Goal: Task Accomplishment & Management: Complete application form

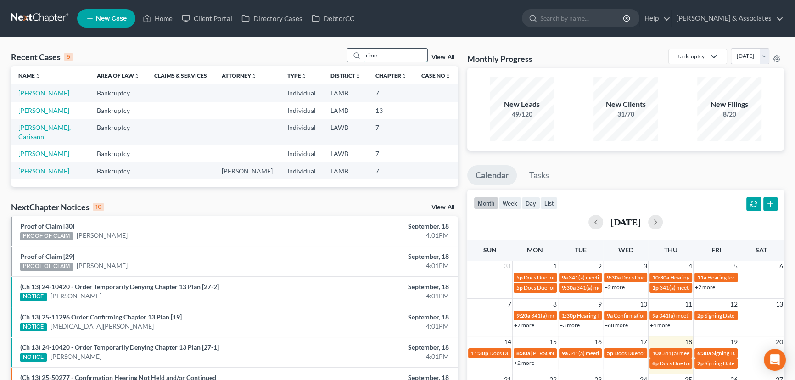
click at [381, 54] on input "rime" at bounding box center [395, 55] width 64 height 13
type input "young"
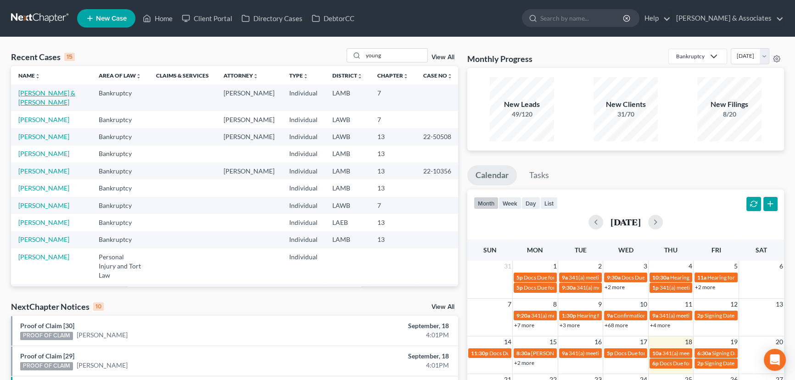
click at [23, 100] on link "[PERSON_NAME] & [PERSON_NAME]" at bounding box center [46, 97] width 57 height 17
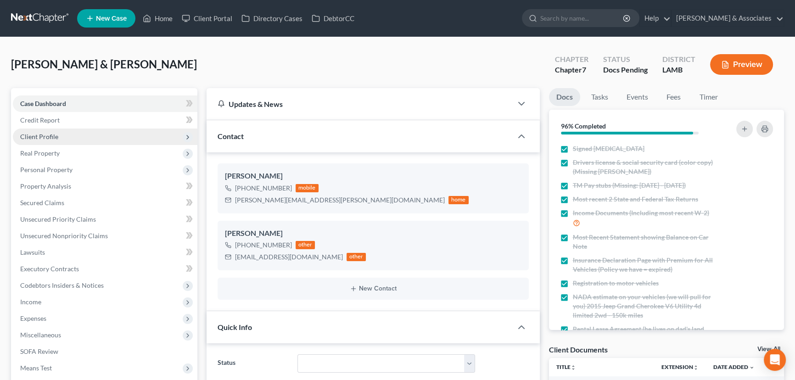
click at [71, 140] on span "Client Profile" at bounding box center [105, 136] width 184 height 17
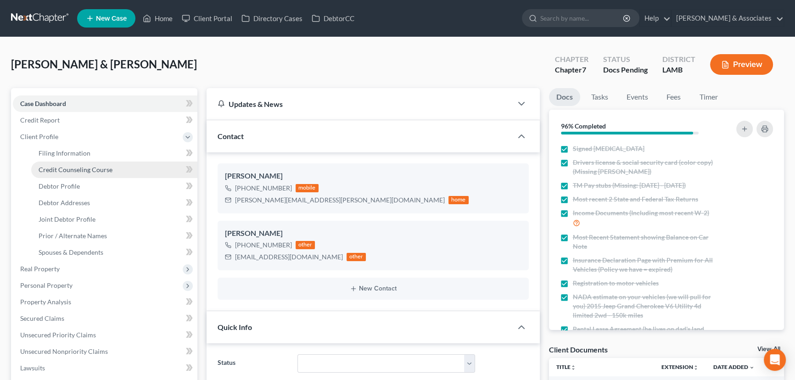
click at [84, 169] on span "Credit Counseling Course" at bounding box center [76, 170] width 74 height 8
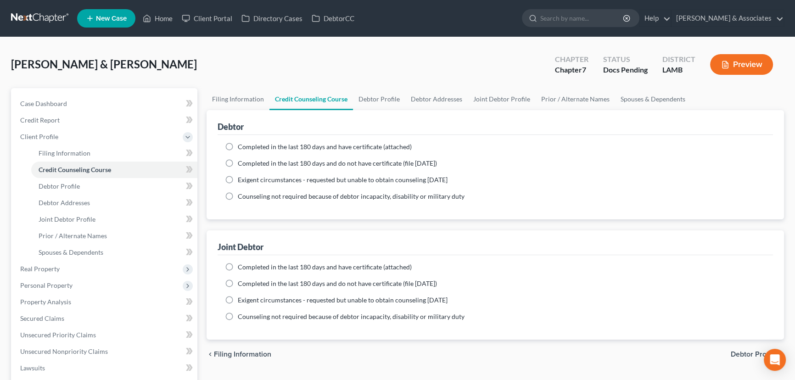
click at [245, 160] on span "Completed in the last 180 days and do not have certificate (file [DATE])" at bounding box center [337, 163] width 199 height 8
click at [245, 160] on input "Completed in the last 180 days and do not have certificate (file [DATE])" at bounding box center [244, 162] width 6 height 6
radio input "true"
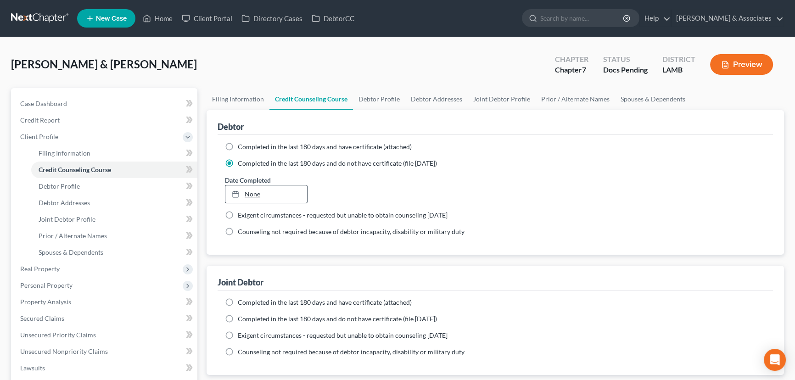
type input "[DATE]"
click at [257, 193] on link "None" at bounding box center [266, 193] width 82 height 17
click at [239, 300] on span "Completed in the last 180 days and have certificate (attached)" at bounding box center [325, 302] width 174 height 8
click at [241, 300] on input "Completed in the last 180 days and have certificate (attached)" at bounding box center [244, 301] width 6 height 6
radio input "true"
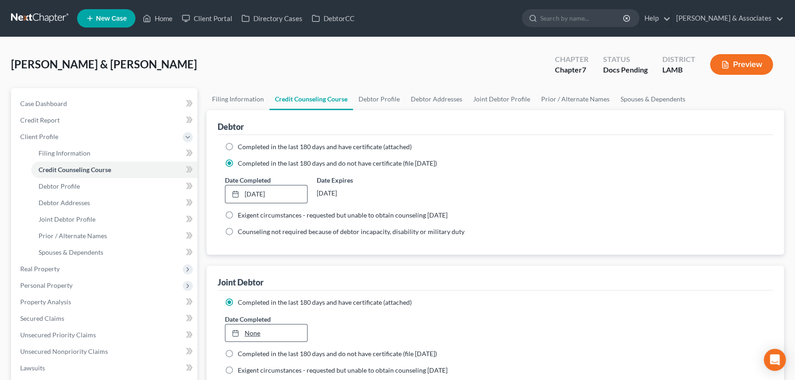
type input "[DATE]"
click at [262, 328] on link "None" at bounding box center [266, 332] width 82 height 17
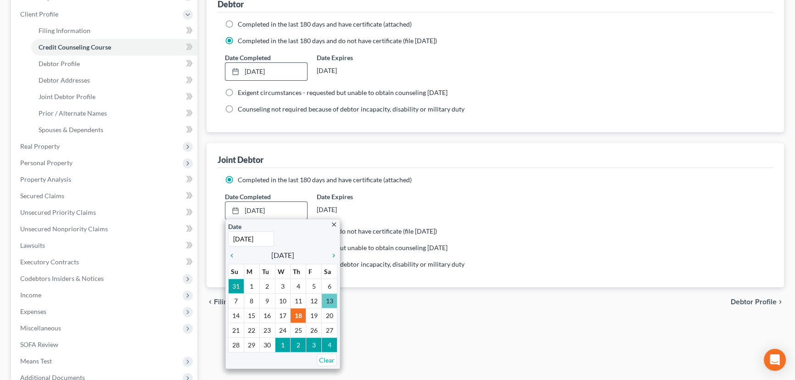
scroll to position [125, 0]
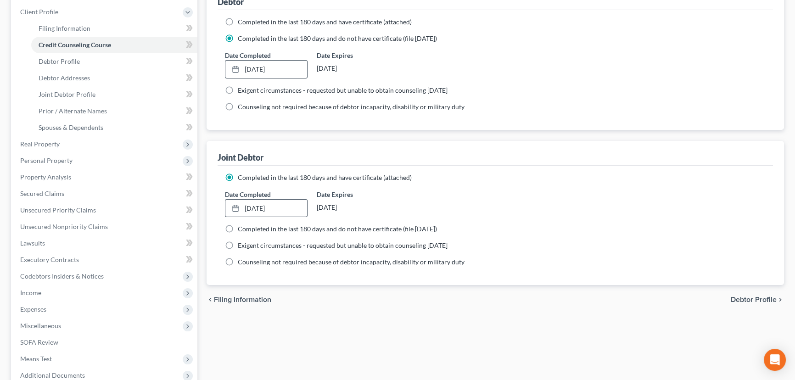
click at [458, 289] on div "chevron_left Filing Information Debtor Profile chevron_right" at bounding box center [494, 299] width 577 height 29
click at [84, 165] on span "Personal Property" at bounding box center [105, 160] width 184 height 17
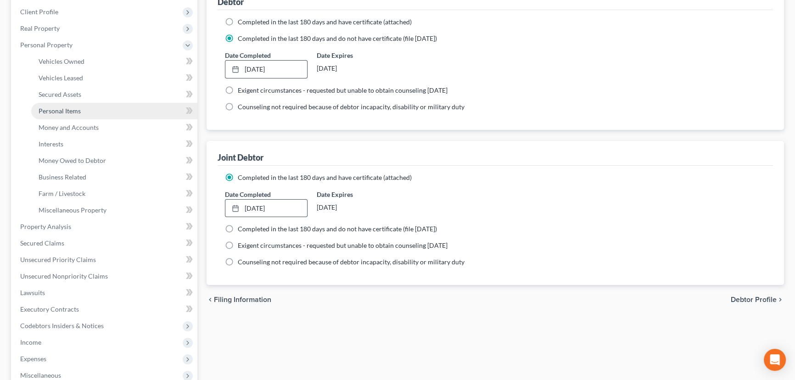
click at [89, 105] on link "Personal Items" at bounding box center [114, 111] width 166 height 17
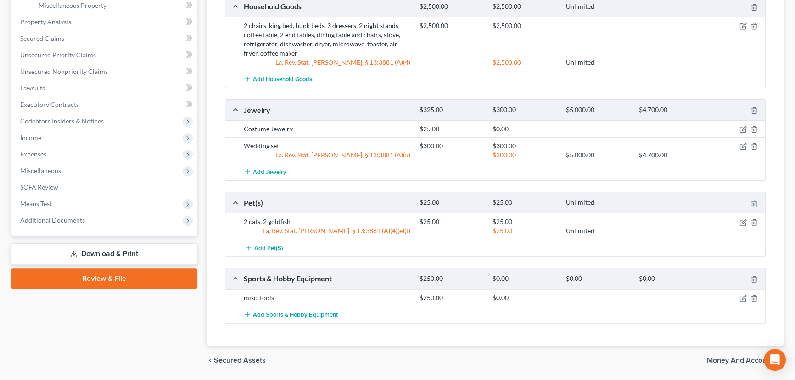
scroll to position [357, 0]
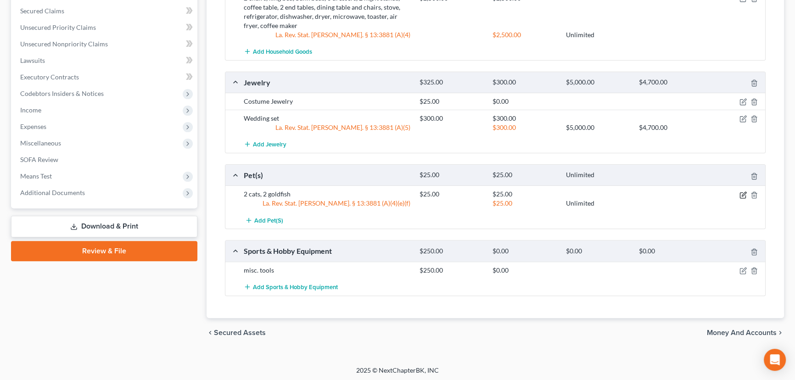
click at [743, 194] on icon "button" at bounding box center [742, 194] width 7 height 7
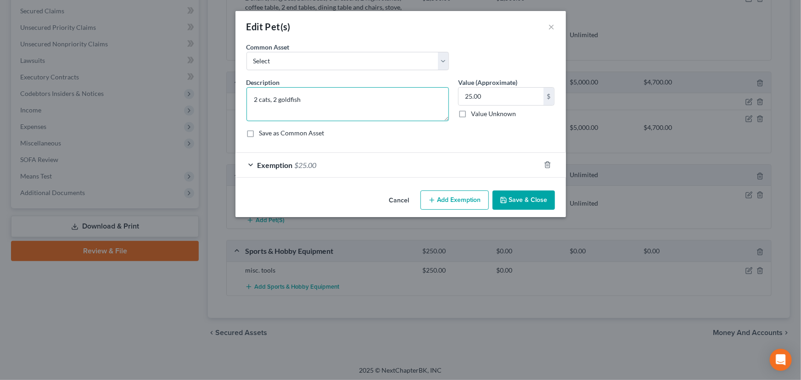
click at [257, 98] on textarea "2 cats, 2 goldfish" at bounding box center [347, 104] width 202 height 34
drag, startPoint x: 268, startPoint y: 97, endPoint x: 381, endPoint y: 95, distance: 112.4
click at [378, 98] on textarea "1 cats, 2 goldfish" at bounding box center [347, 104] width 202 height 34
type textarea "1 cat"
type input "5"
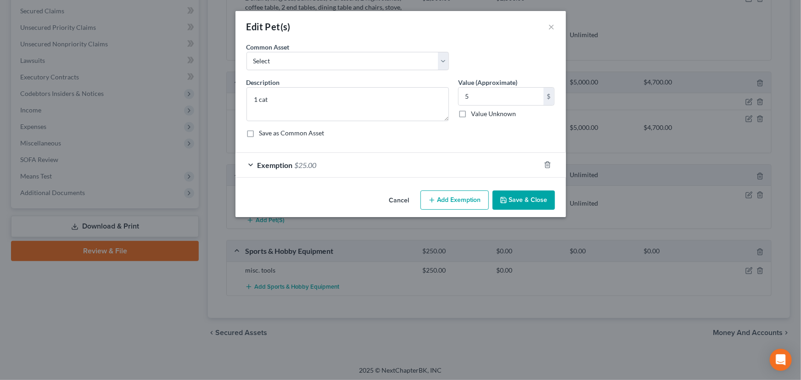
click at [511, 195] on button "Save & Close" at bounding box center [523, 199] width 62 height 19
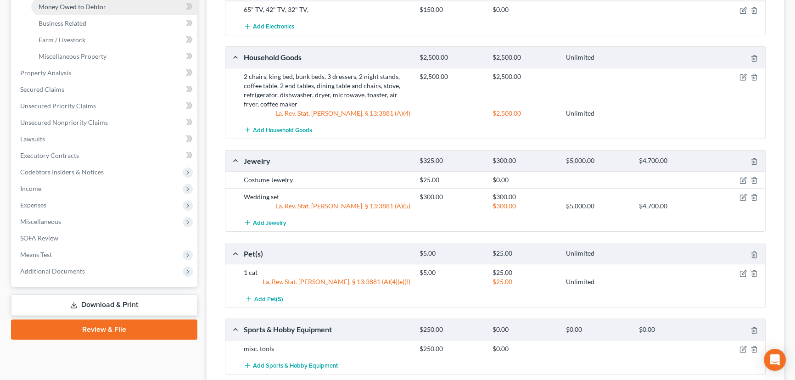
scroll to position [190, 0]
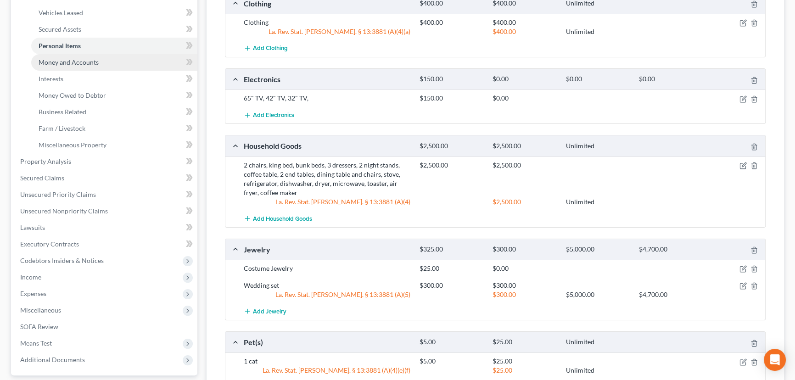
click at [90, 67] on link "Money and Accounts" at bounding box center [114, 62] width 166 height 17
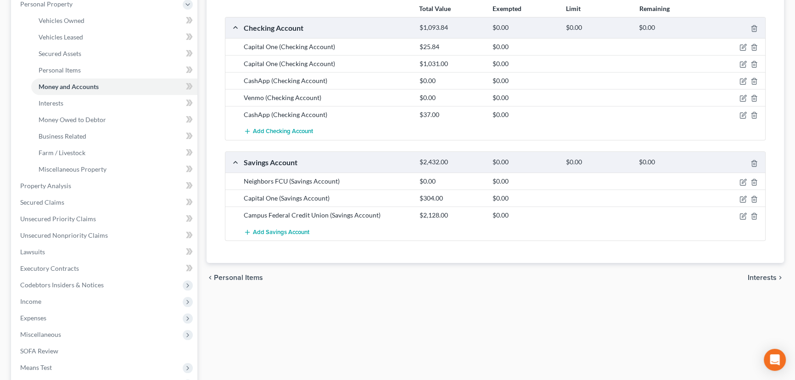
scroll to position [167, 0]
click at [753, 183] on icon "button" at bounding box center [754, 181] width 4 height 6
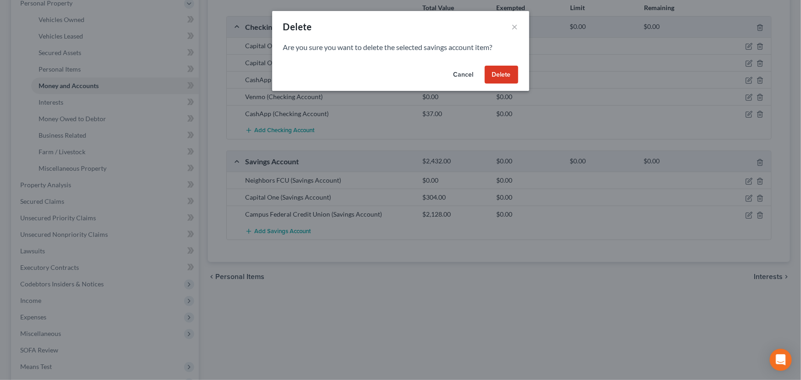
click at [501, 76] on button "Delete" at bounding box center [500, 75] width 33 height 18
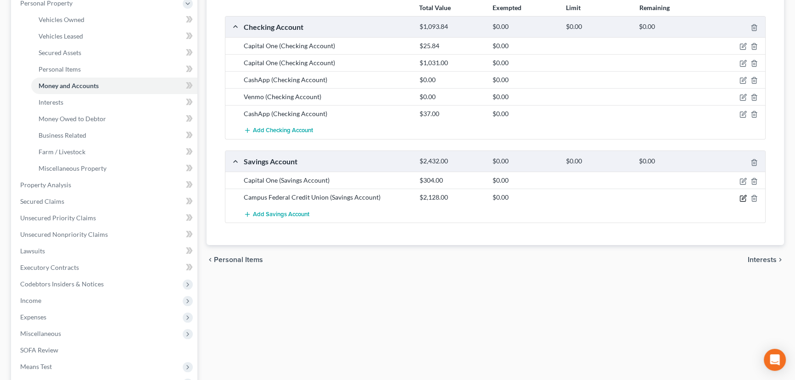
click at [741, 196] on icon "button" at bounding box center [742, 198] width 7 height 7
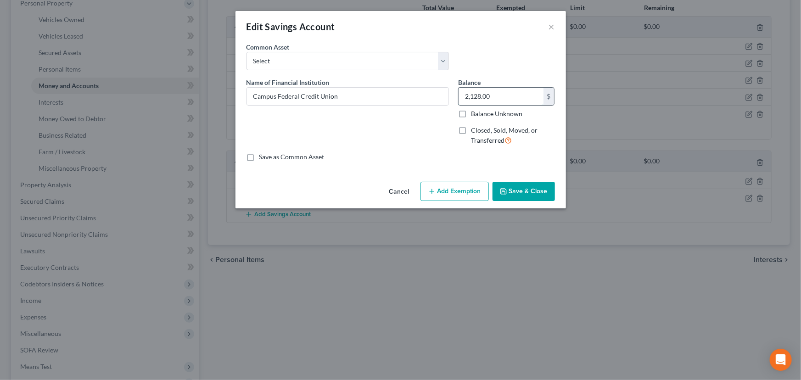
click at [503, 96] on input "2,128.00" at bounding box center [500, 96] width 85 height 17
type input "300"
click at [528, 199] on button "Save & Close" at bounding box center [523, 191] width 62 height 19
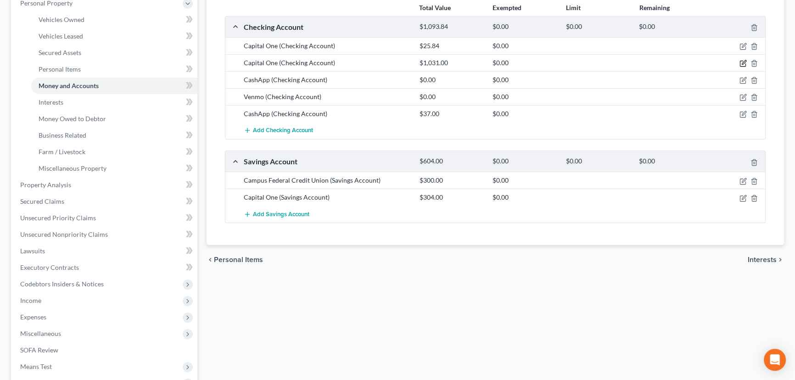
click at [742, 61] on icon "button" at bounding box center [742, 63] width 7 height 7
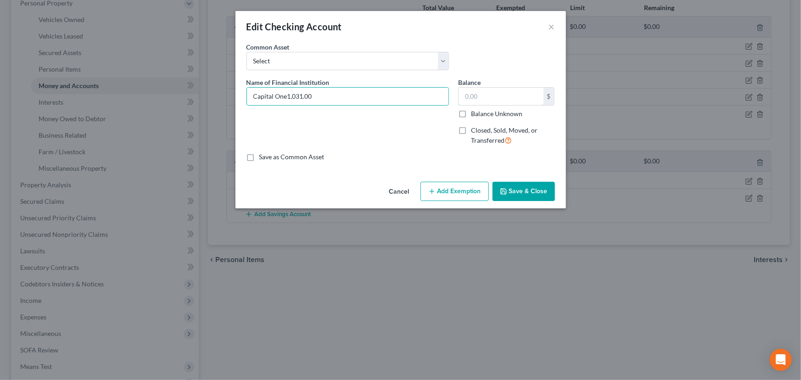
type input "Capital One"
type input "31"
click at [532, 188] on button "Save & Close" at bounding box center [523, 191] width 62 height 19
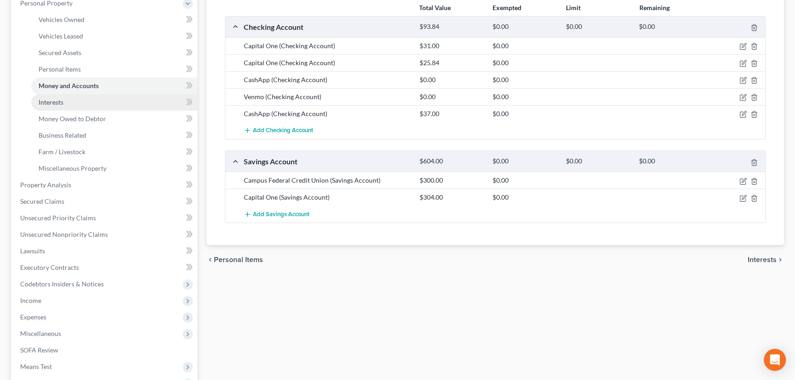
click at [100, 105] on link "Interests" at bounding box center [114, 102] width 166 height 17
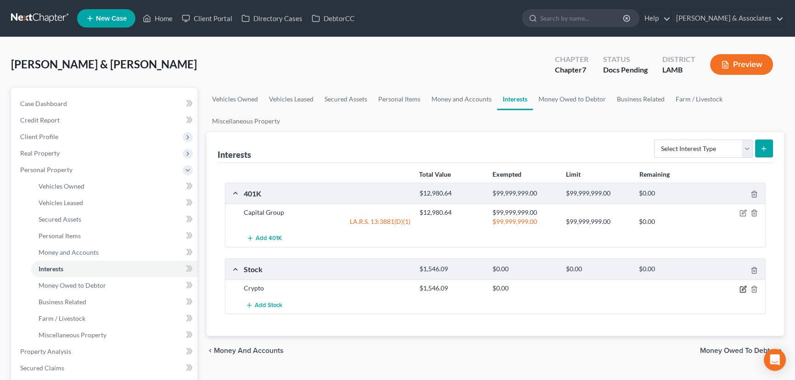
click at [739, 289] on icon "button" at bounding box center [742, 288] width 7 height 7
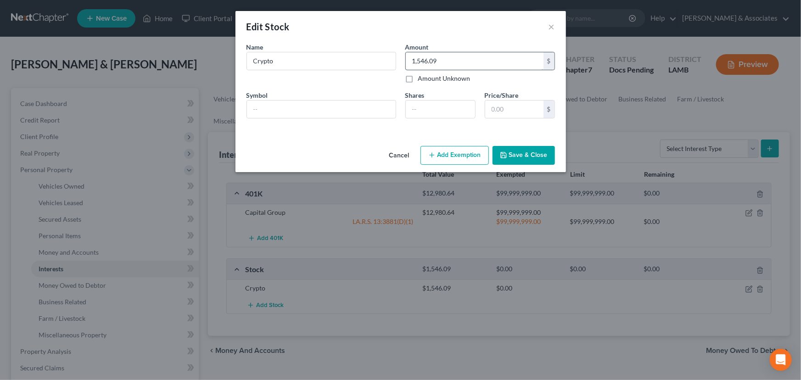
click at [450, 64] on input "1,546.09" at bounding box center [475, 60] width 138 height 17
type input "860"
click at [530, 152] on button "Save & Close" at bounding box center [523, 155] width 62 height 19
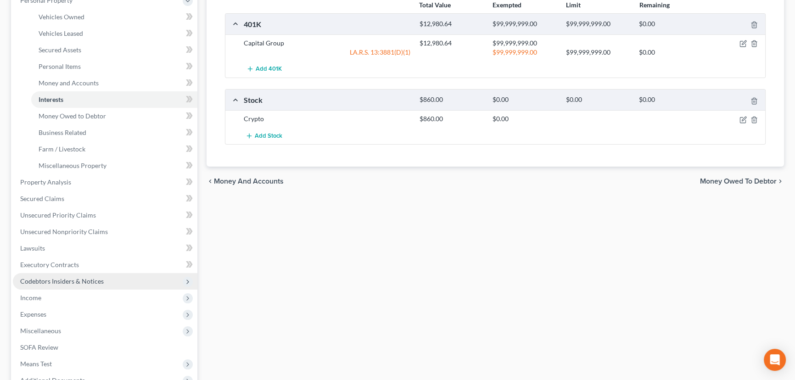
scroll to position [250, 0]
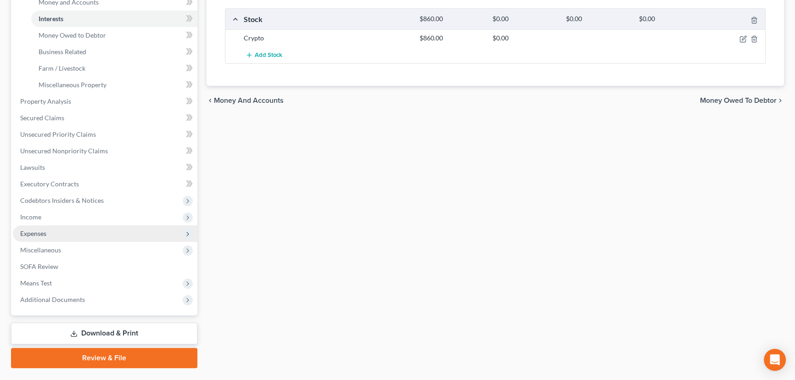
click at [73, 231] on span "Expenses" at bounding box center [105, 233] width 184 height 17
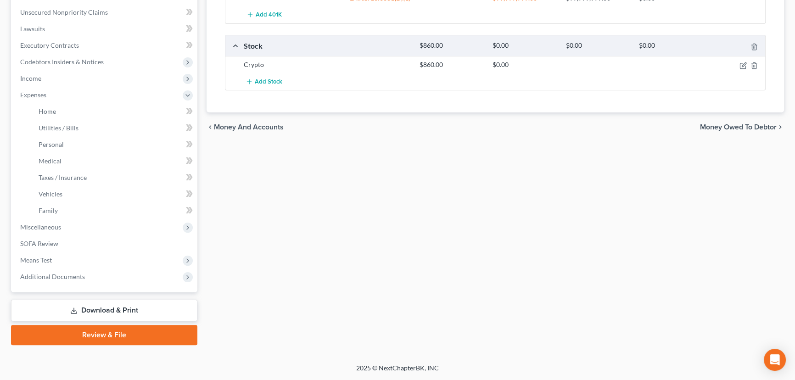
scroll to position [222, 0]
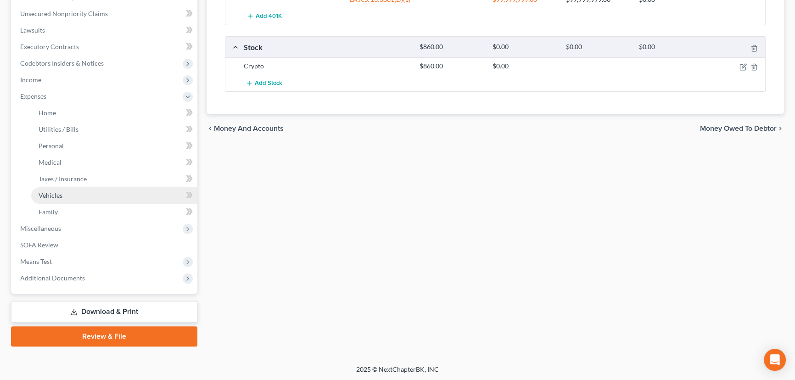
click at [69, 195] on link "Vehicles" at bounding box center [114, 195] width 166 height 17
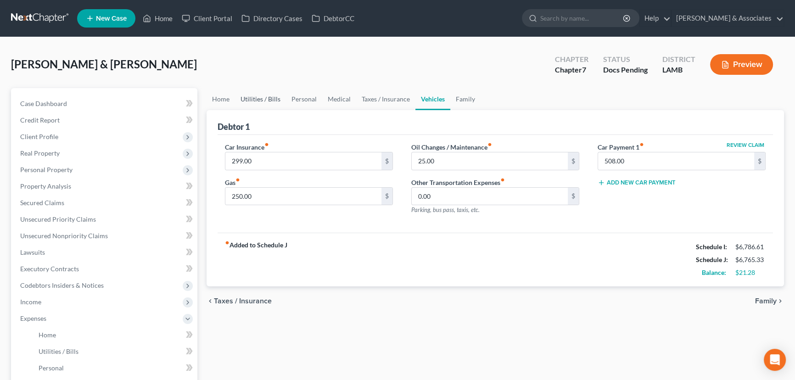
click at [277, 97] on link "Utilities / Bills" at bounding box center [260, 99] width 51 height 22
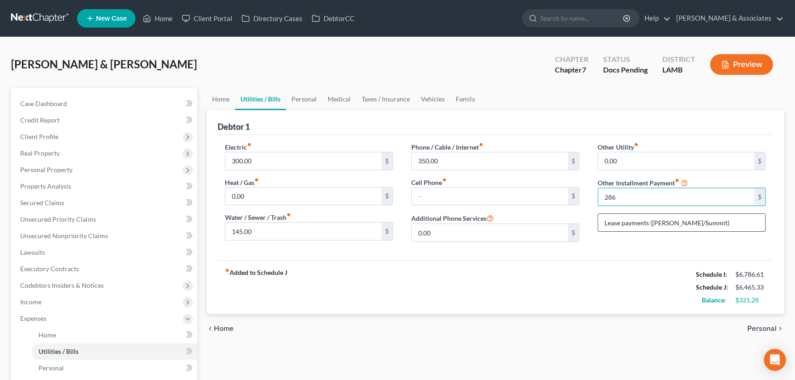
type input "286"
click at [703, 223] on input "Lease payments ([PERSON_NAME]/Summit)" at bounding box center [681, 222] width 167 height 17
click at [704, 220] on input "Lease payments ([PERSON_NAME]/Summit)" at bounding box center [681, 222] width 167 height 17
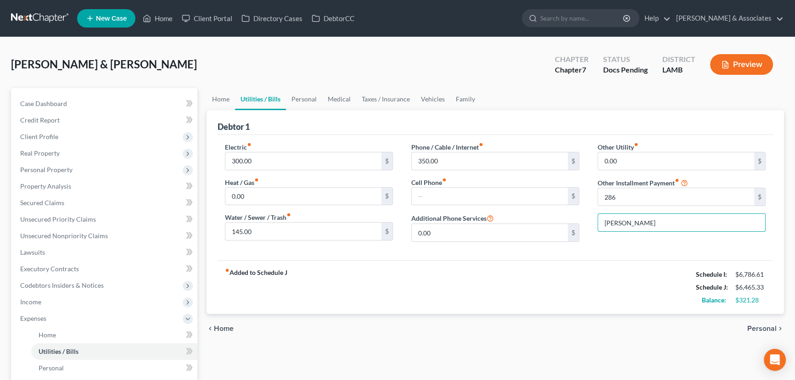
type input "[PERSON_NAME]"
click at [312, 97] on link "Personal" at bounding box center [304, 99] width 36 height 22
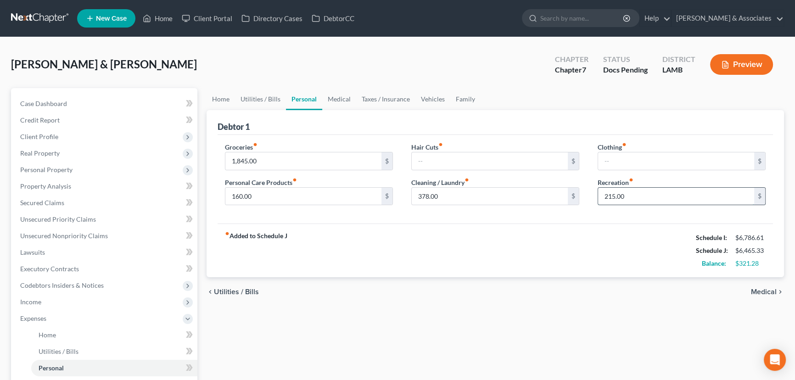
click at [693, 202] on input "215.00" at bounding box center [676, 196] width 156 height 17
click at [620, 335] on div "Home Utilities / Bills Personal Medical Taxes / Insurance Vehicles Family Debto…" at bounding box center [495, 328] width 586 height 480
click at [102, 262] on link "Executory Contracts" at bounding box center [105, 269] width 184 height 17
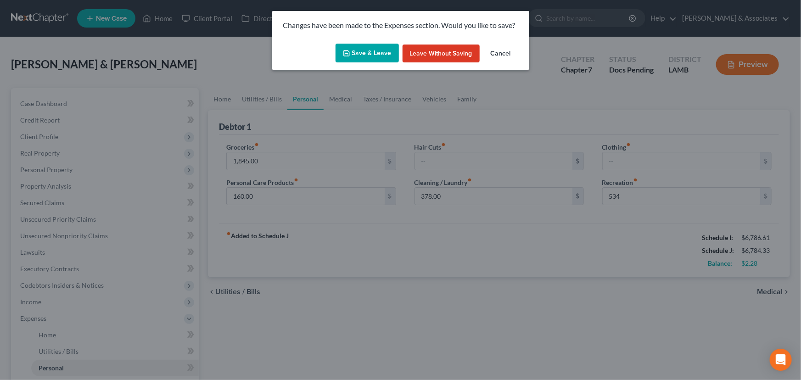
click at [368, 58] on button "Save & Leave" at bounding box center [366, 53] width 63 height 19
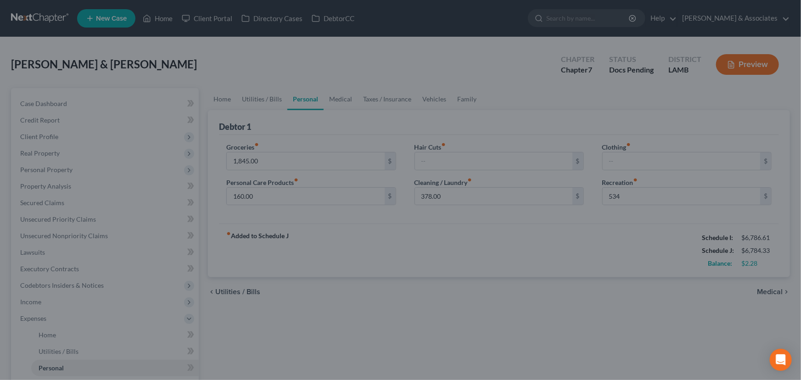
type input "534.00"
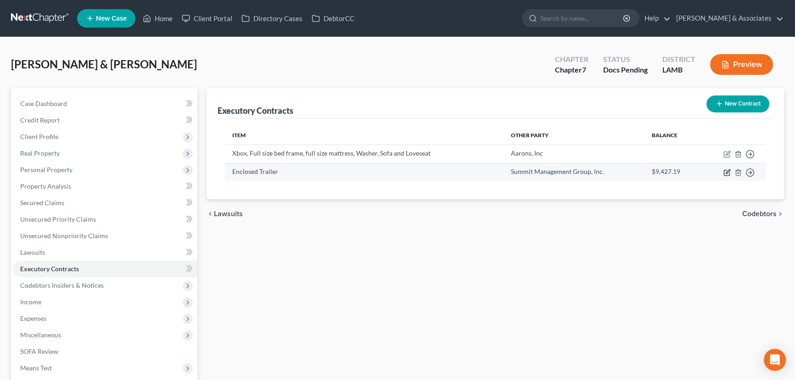
click at [726, 173] on icon "button" at bounding box center [726, 172] width 7 height 7
select select "10"
select select "4"
select select "2"
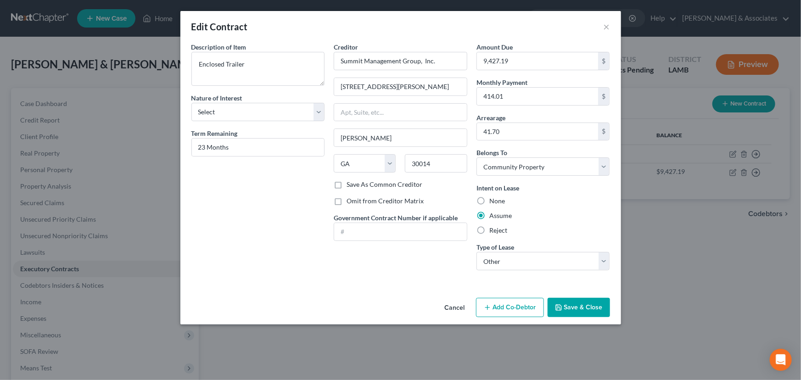
click at [499, 226] on label "Reject" at bounding box center [498, 230] width 18 height 9
click at [499, 226] on input "Reject" at bounding box center [496, 229] width 6 height 6
radio input "true"
click at [571, 306] on button "Save & Close" at bounding box center [578, 307] width 62 height 19
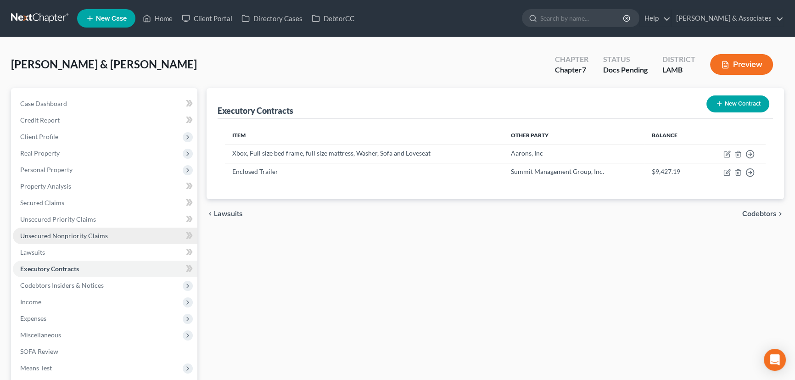
click at [114, 228] on link "Unsecured Nonpriority Claims" at bounding box center [105, 236] width 184 height 17
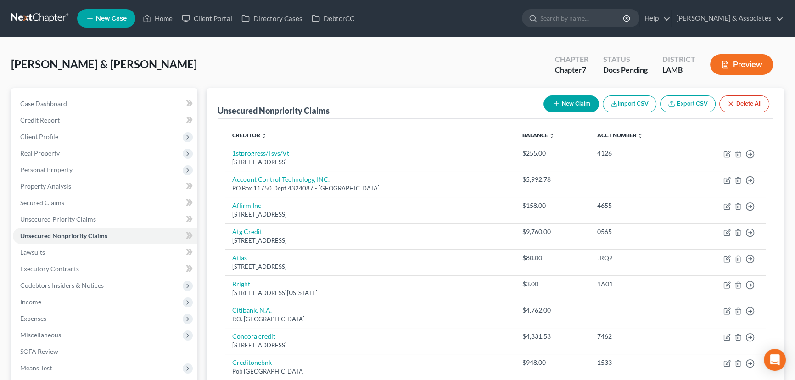
click at [570, 107] on button "New Claim" at bounding box center [571, 103] width 56 height 17
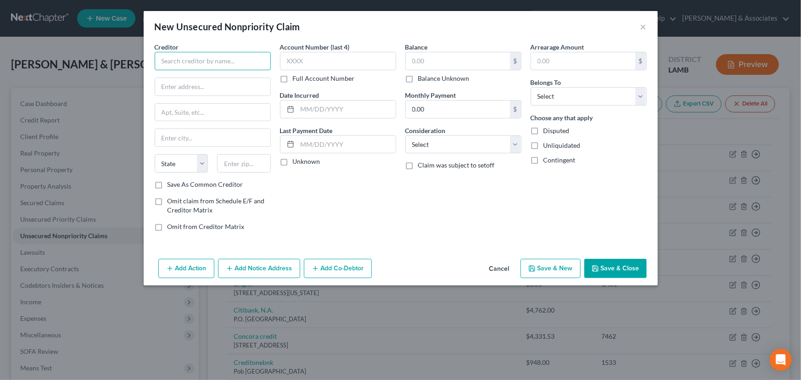
click at [239, 64] on input "text" at bounding box center [213, 61] width 116 height 18
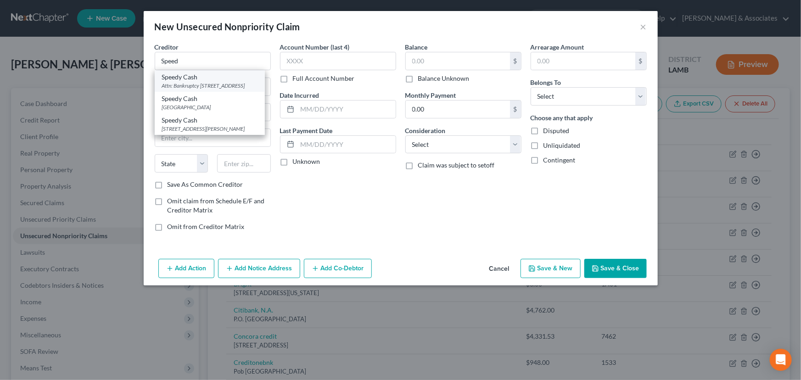
click at [225, 83] on div "Attn: Bankruptcy [STREET_ADDRESS]" at bounding box center [209, 86] width 95 height 8
type input "Speedy Cash"
type input "Attn: Bankruptcy"
type input "PO Box 550"
type input "[GEOGRAPHIC_DATA]"
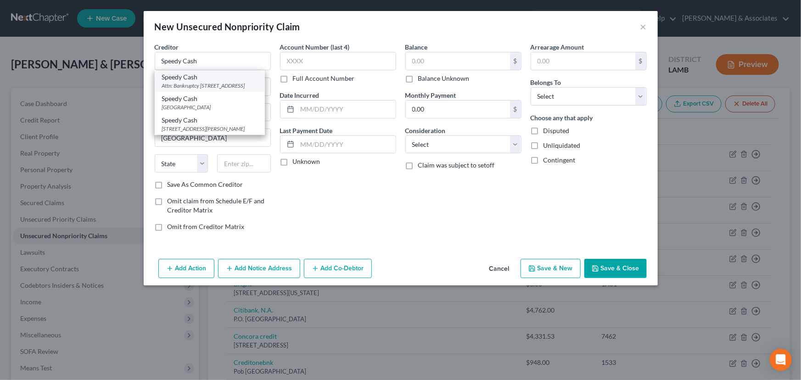
select select "44"
type input "37364"
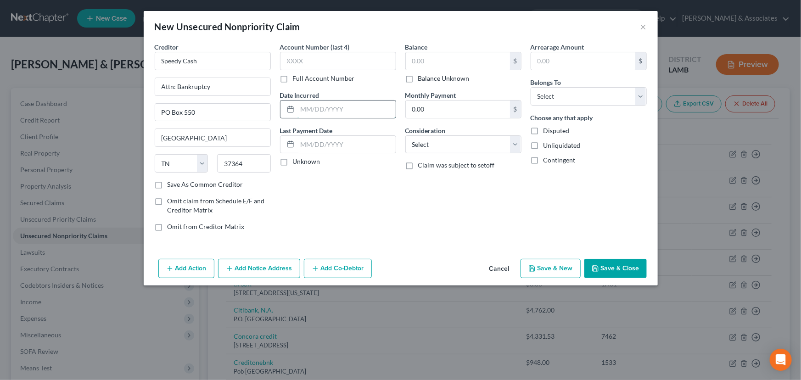
click at [352, 111] on input "text" at bounding box center [346, 108] width 98 height 17
type input "2022"
drag, startPoint x: 426, startPoint y: 138, endPoint x: 439, endPoint y: 139, distance: 13.4
click at [426, 138] on select "Select Cable / Satellite Services Collection Agency Credit Card Debt Debt Couns…" at bounding box center [463, 144] width 116 height 18
select select "10"
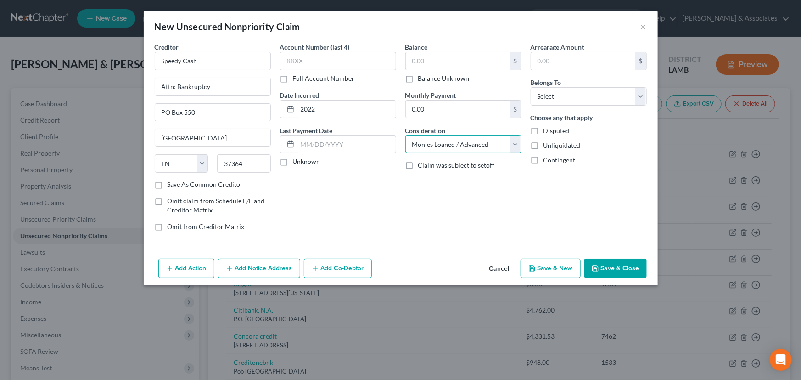
click at [405, 135] on select "Select Cable / Satellite Services Collection Agency Credit Card Debt Debt Couns…" at bounding box center [463, 144] width 116 height 18
click at [602, 87] on select "Select Debtor 1 Only Debtor 2 Only Debtor 1 And Debtor 2 Only At Least One Of T…" at bounding box center [588, 96] width 116 height 18
select select "4"
click at [530, 87] on select "Select Debtor 1 Only Debtor 2 Only Debtor 1 And Debtor 2 Only At Least One Of T…" at bounding box center [588, 96] width 116 height 18
click at [603, 259] on div "Add Action Add Notice Address Add Co-Debtor Cancel Save & New Save & Close" at bounding box center [401, 270] width 514 height 30
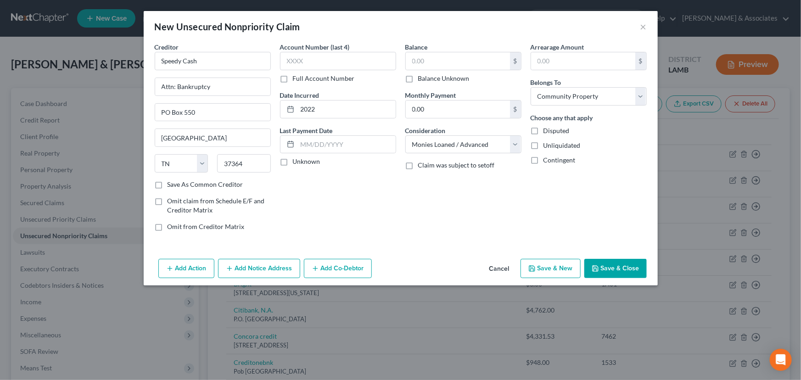
click at [607, 266] on button "Save & Close" at bounding box center [615, 268] width 62 height 19
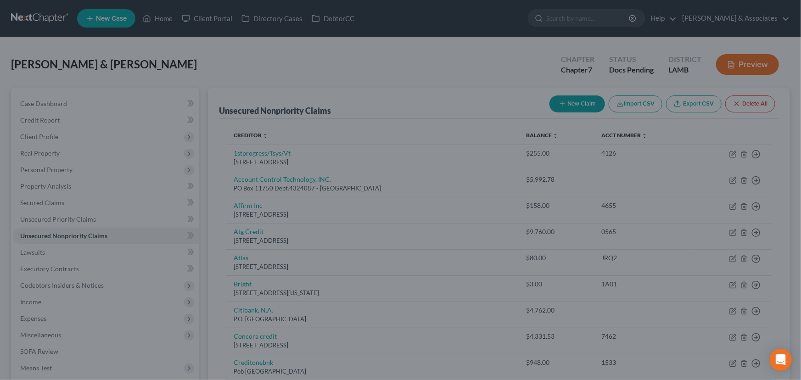
type input "0.00"
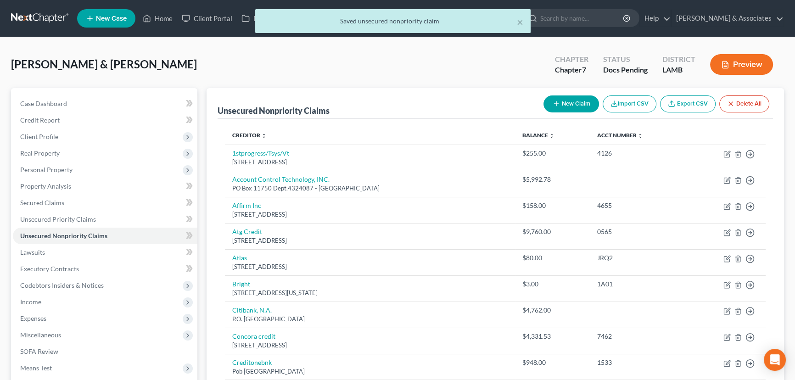
click at [574, 105] on button "New Claim" at bounding box center [571, 103] width 56 height 17
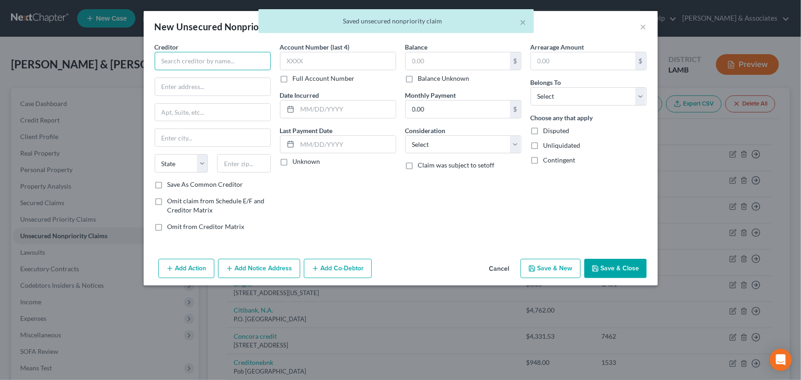
click at [183, 62] on input "text" at bounding box center [213, 61] width 116 height 18
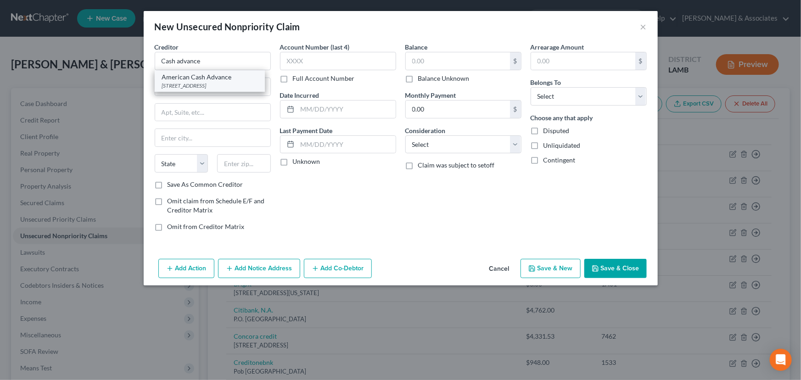
click at [218, 85] on div "[STREET_ADDRESS]" at bounding box center [209, 86] width 95 height 8
type input "American Cash Advance"
type input "[STREET_ADDRESS]"
type input "Baton Rouge"
select select "19"
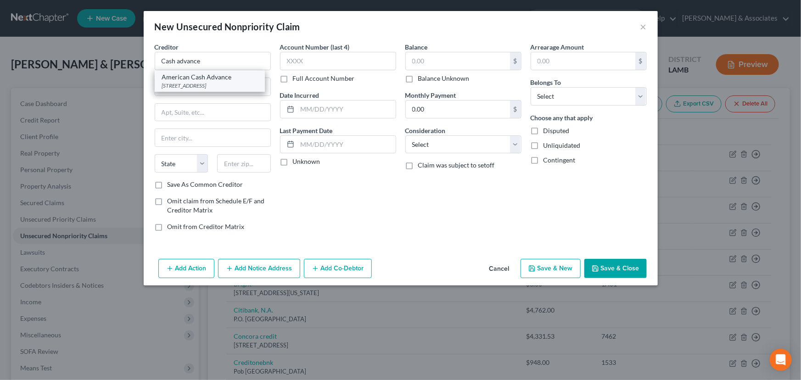
type input "70805"
click at [347, 115] on input "text" at bounding box center [346, 108] width 98 height 17
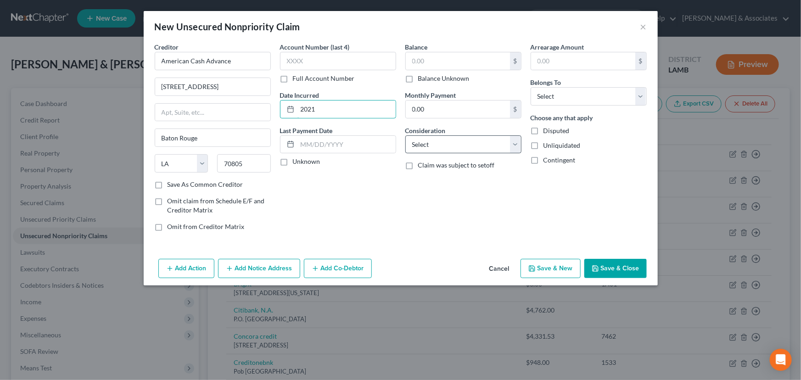
type input "2021"
click at [433, 138] on select "Select Cable / Satellite Services Collection Agency Credit Card Debt Debt Couns…" at bounding box center [463, 144] width 116 height 18
select select "10"
click at [405, 135] on select "Select Cable / Satellite Services Collection Agency Credit Card Debt Debt Couns…" at bounding box center [463, 144] width 116 height 18
click at [618, 91] on select "Select Debtor 1 Only Debtor 2 Only Debtor 1 And Debtor 2 Only At Least One Of T…" at bounding box center [588, 96] width 116 height 18
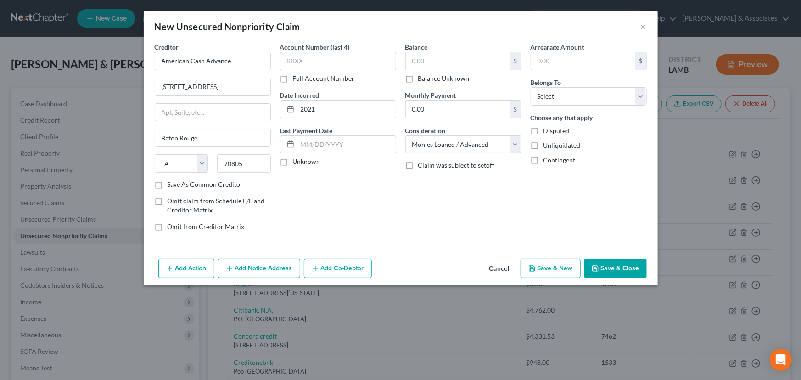
click at [583, 171] on div "Arrearage Amount $ Belongs To * Select Debtor 1 Only Debtor 2 Only Debtor 1 And…" at bounding box center [588, 140] width 125 height 196
click at [597, 103] on select "Select Debtor 1 Only Debtor 2 Only Debtor 1 And Debtor 2 Only At Least One Of T…" at bounding box center [588, 96] width 116 height 18
select select "4"
click at [530, 87] on select "Select Debtor 1 Only Debtor 2 Only Debtor 1 And Debtor 2 Only At Least One Of T…" at bounding box center [588, 96] width 116 height 18
click at [608, 267] on button "Save & Close" at bounding box center [615, 268] width 62 height 19
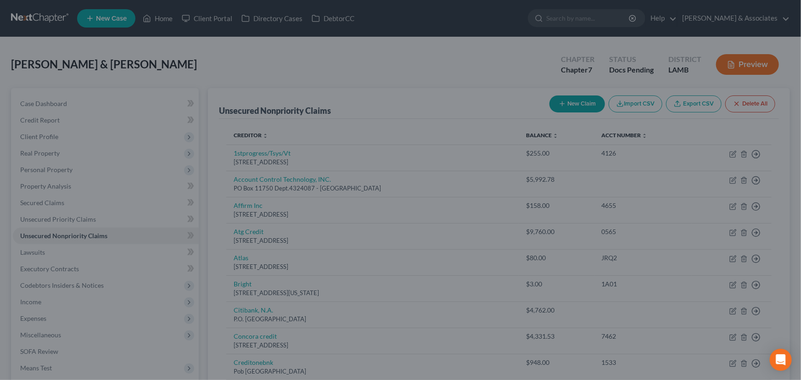
type input "0.00"
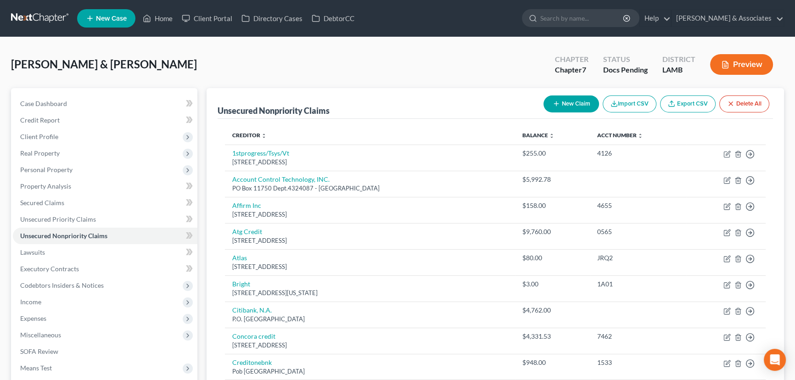
click at [574, 104] on button "New Claim" at bounding box center [571, 103] width 56 height 17
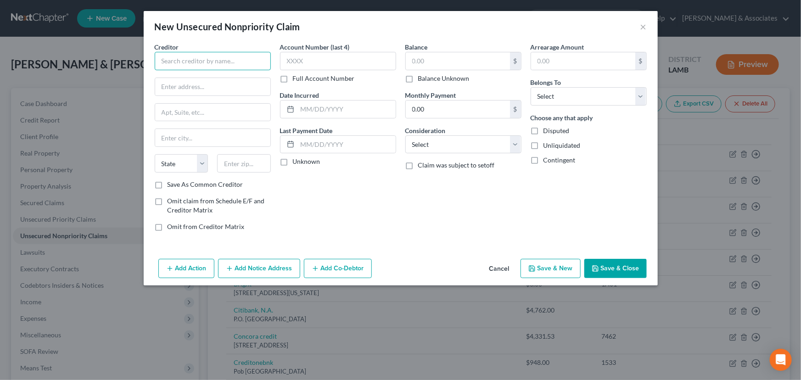
click at [222, 67] on input "text" at bounding box center [213, 61] width 116 height 18
type input "RAW Wheels & Tires"
type input "[STREET_ADDRESS][US_STATE]"
type input "Baton Rouge"
select select "19"
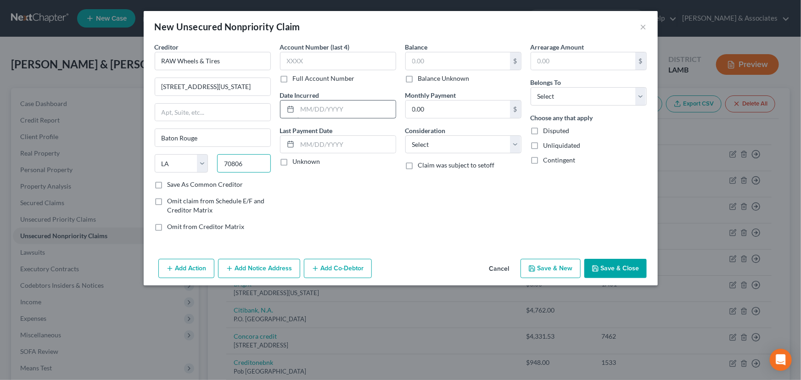
type input "70806"
click at [310, 103] on input "text" at bounding box center [346, 108] width 98 height 17
type input "2023"
click at [453, 138] on select "Select Cable / Satellite Services Collection Agency Credit Card Debt Debt Couns…" at bounding box center [463, 144] width 116 height 18
select select "6"
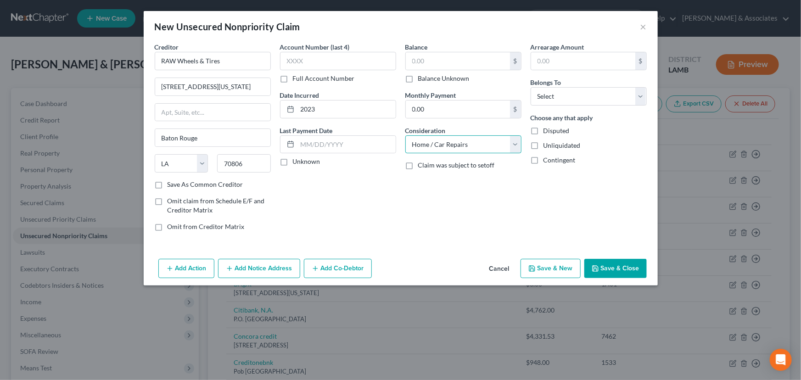
click at [405, 135] on select "Select Cable / Satellite Services Collection Agency Credit Card Debt Debt Couns…" at bounding box center [463, 144] width 116 height 18
click at [591, 102] on select "Select Debtor 1 Only Debtor 2 Only Debtor 1 And Debtor 2 Only At Least One Of T…" at bounding box center [588, 96] width 116 height 18
select select "4"
click at [530, 87] on select "Select Debtor 1 Only Debtor 2 Only Debtor 1 And Debtor 2 Only At Least One Of T…" at bounding box center [588, 96] width 116 height 18
drag, startPoint x: 600, startPoint y: 221, endPoint x: 601, endPoint y: 237, distance: 16.2
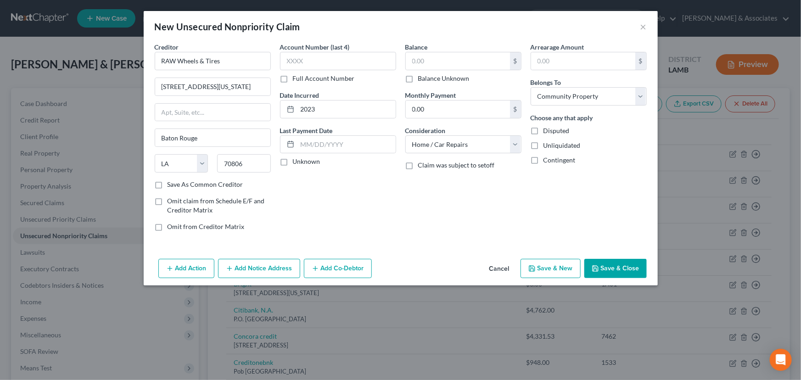
click at [600, 223] on div "Arrearage Amount $ Belongs To * Select Debtor 1 Only Debtor 2 Only Debtor 1 And…" at bounding box center [588, 140] width 125 height 196
click at [601, 269] on button "Save & Close" at bounding box center [615, 268] width 62 height 19
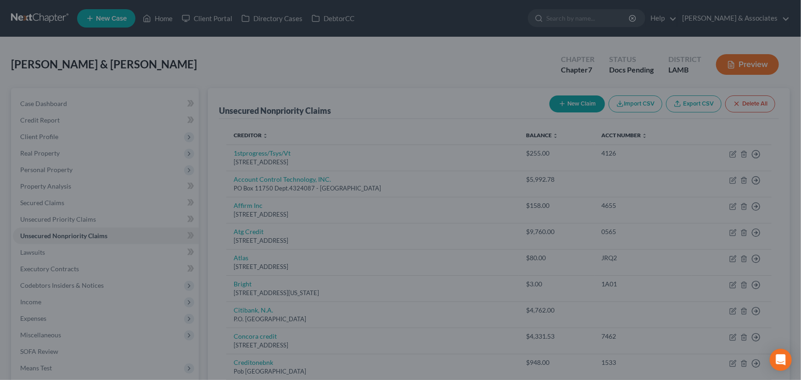
type input "0.00"
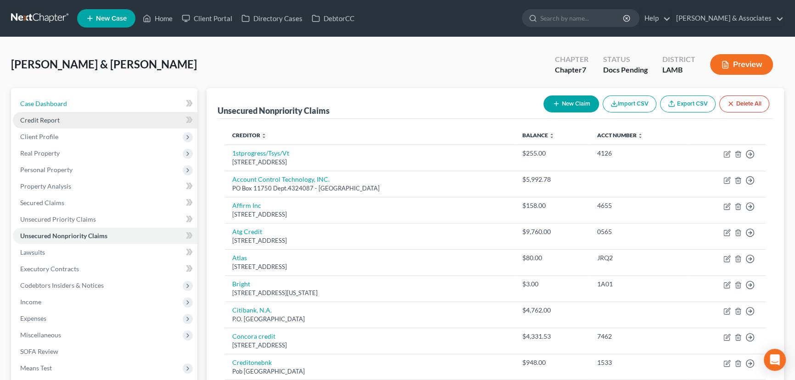
click at [87, 102] on link "Case Dashboard" at bounding box center [105, 103] width 184 height 17
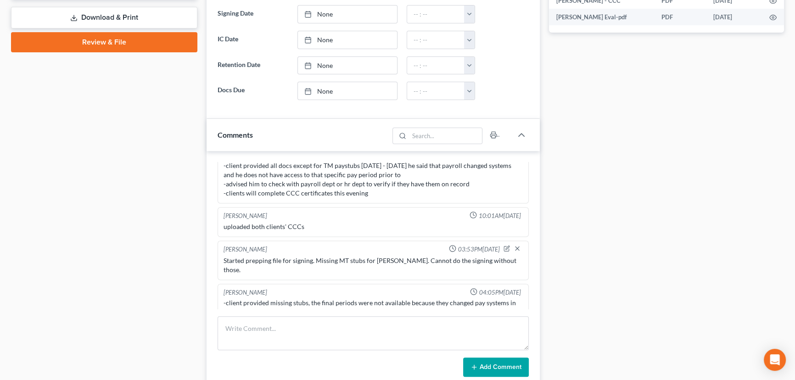
scroll to position [459, 0]
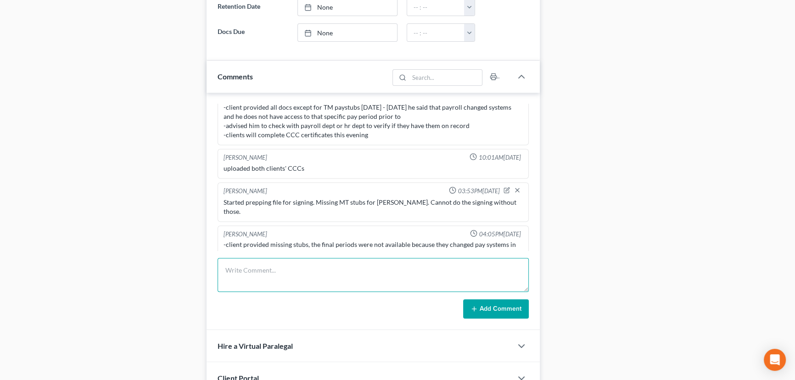
click at [257, 262] on textarea at bounding box center [372, 275] width 311 height 34
type textarea "Performed signing. Client instructed to file 9/25 when bank balance will be at …"
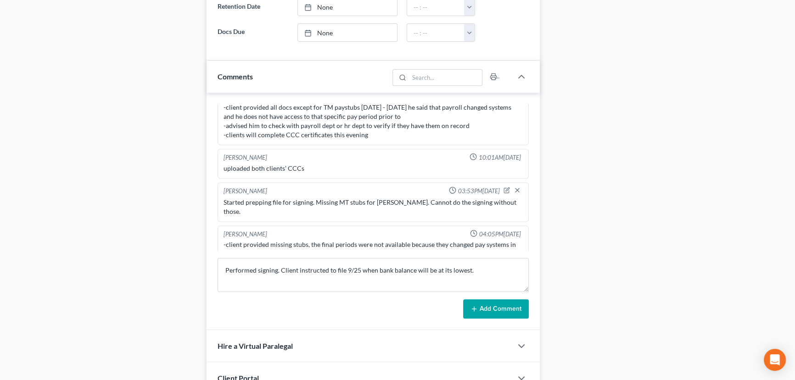
click at [473, 305] on icon at bounding box center [473, 308] width 7 height 7
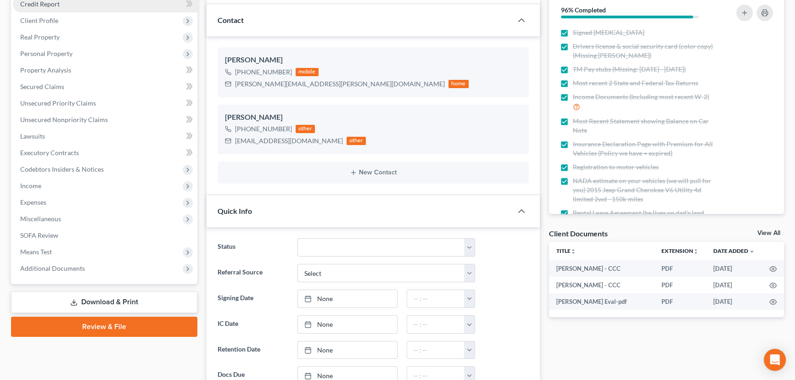
scroll to position [0, 0]
